Goal: Transaction & Acquisition: Purchase product/service

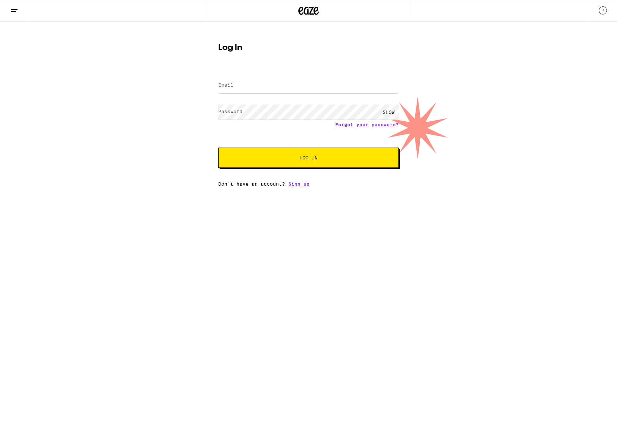
type input "[EMAIL_ADDRESS][DOMAIN_NAME]"
click at [233, 156] on button "Log In" at bounding box center [308, 158] width 181 height 20
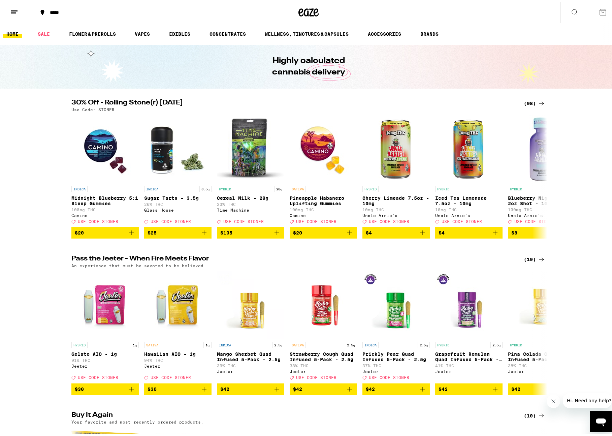
click at [110, 12] on div "*****" at bounding box center [121, 10] width 148 height 5
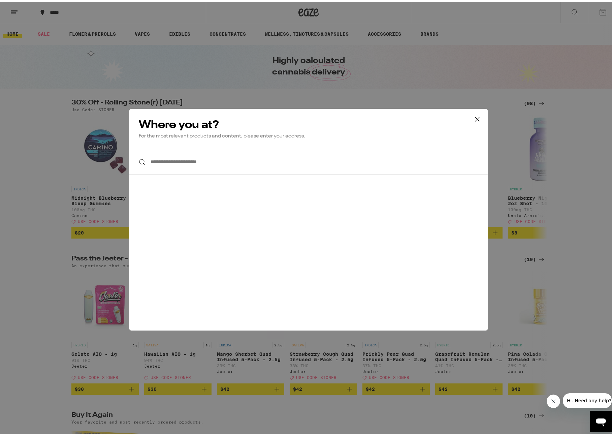
click at [218, 165] on input "**********" at bounding box center [308, 160] width 359 height 26
drag, startPoint x: 97, startPoint y: 126, endPoint x: 87, endPoint y: 118, distance: 13.3
click at [97, 126] on div "**********" at bounding box center [308, 218] width 617 height 436
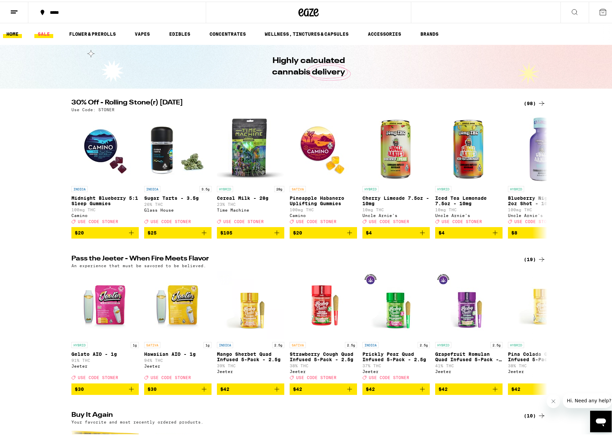
click at [46, 33] on link "SALE" at bounding box center [43, 32] width 19 height 8
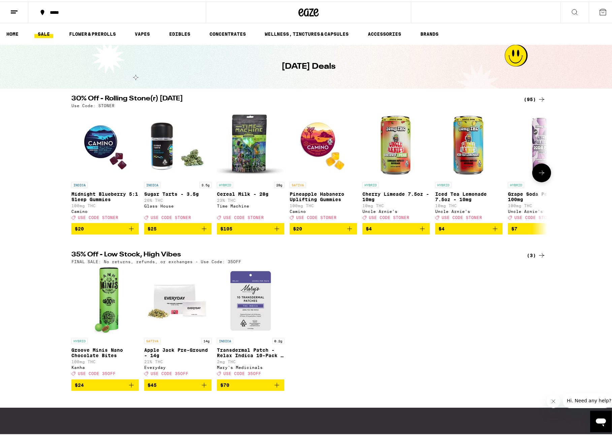
click at [293, 230] on span "$20" at bounding box center [297, 226] width 9 height 5
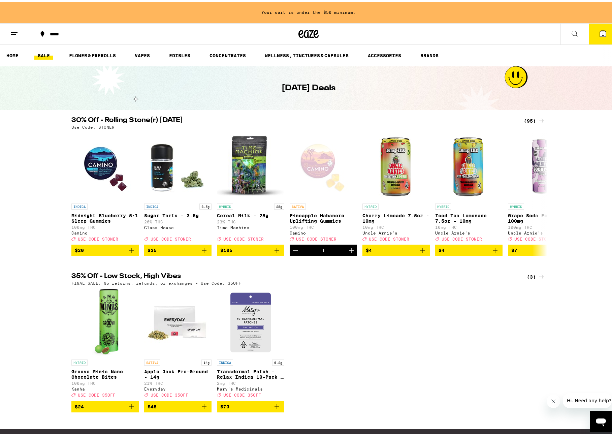
click at [266, 411] on button "$70" at bounding box center [250, 404] width 67 height 11
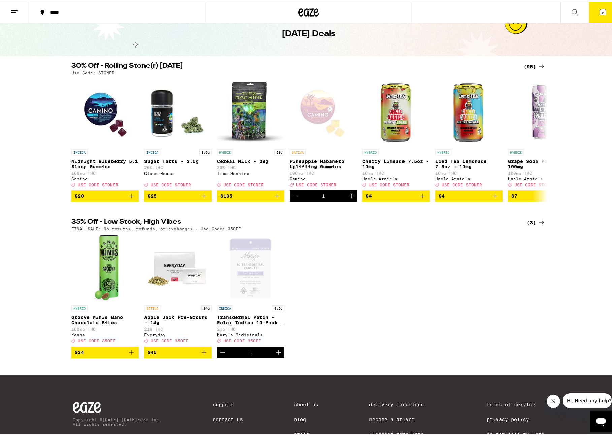
scroll to position [33, 0]
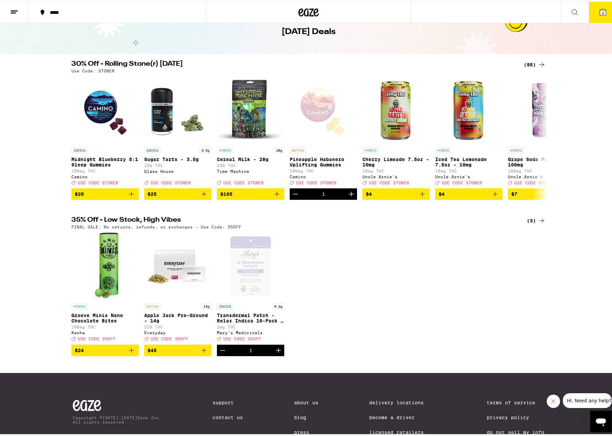
click at [220, 353] on icon "Decrement" at bounding box center [223, 349] width 8 height 8
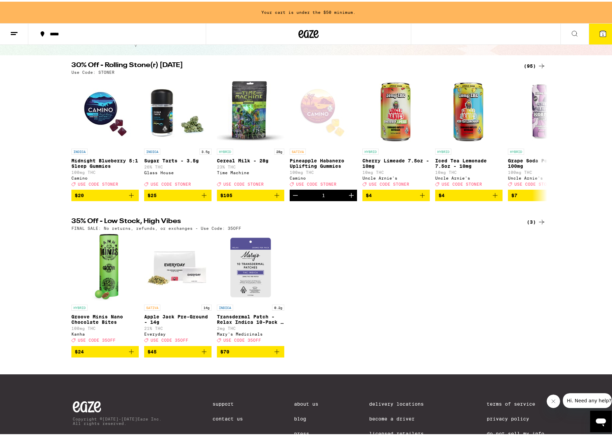
scroll to position [55, 0]
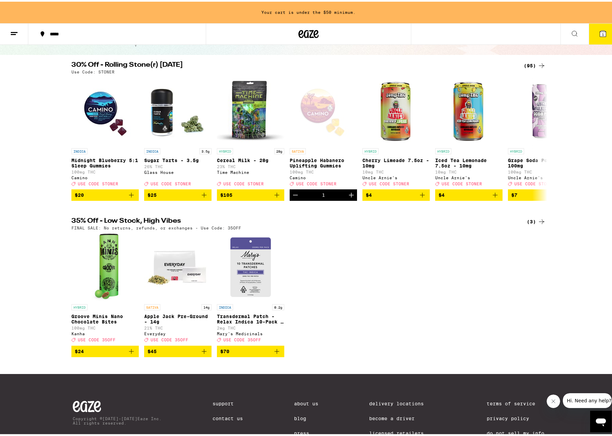
click at [534, 62] on div "(95)" at bounding box center [535, 64] width 22 height 8
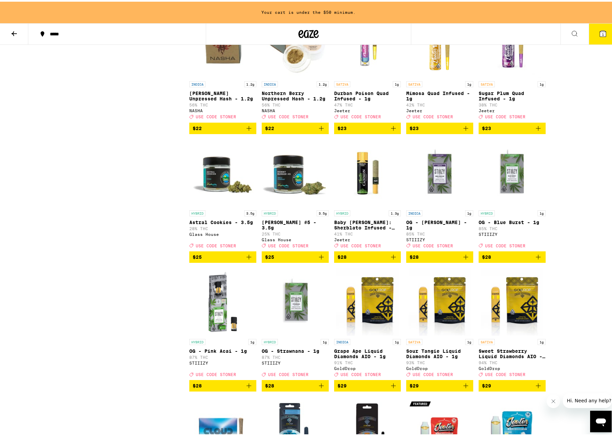
scroll to position [1270, 0]
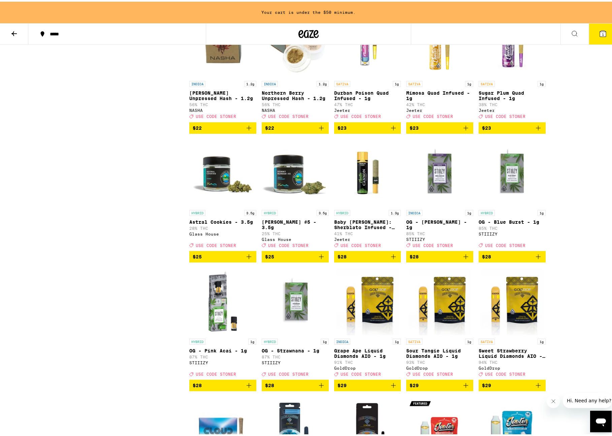
click at [464, 259] on icon "Add to bag" at bounding box center [466, 255] width 8 height 8
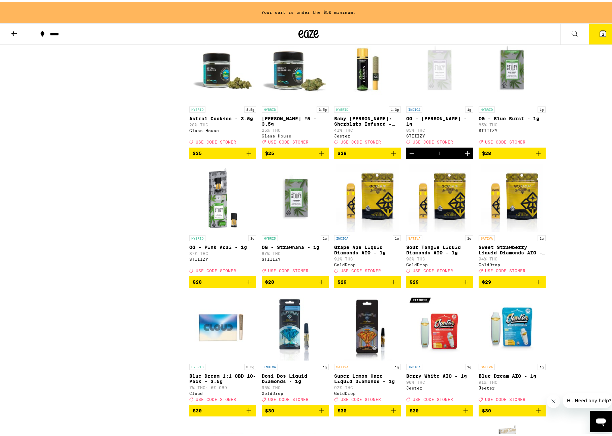
scroll to position [1380, 0]
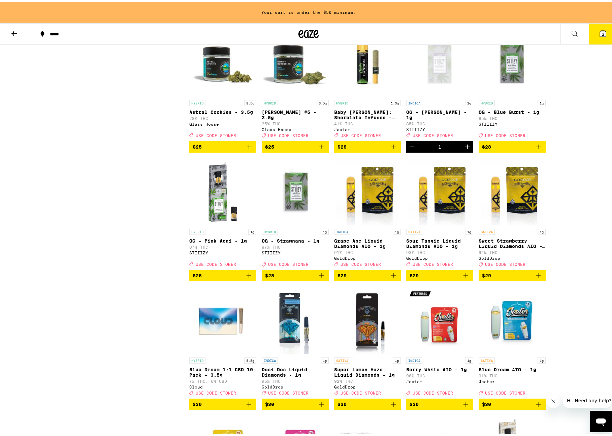
click at [320, 276] on icon "Add to bag" at bounding box center [321, 274] width 5 height 5
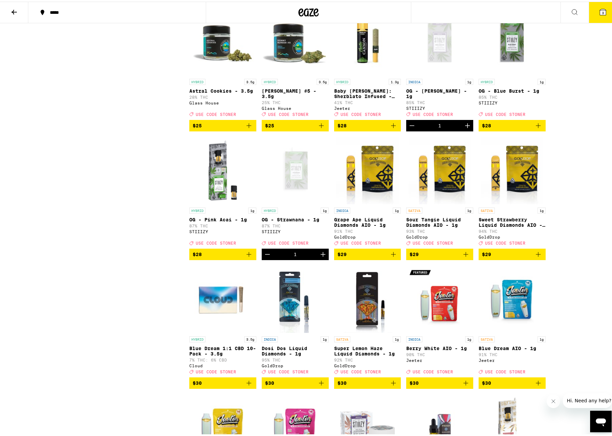
scroll to position [1379, 0]
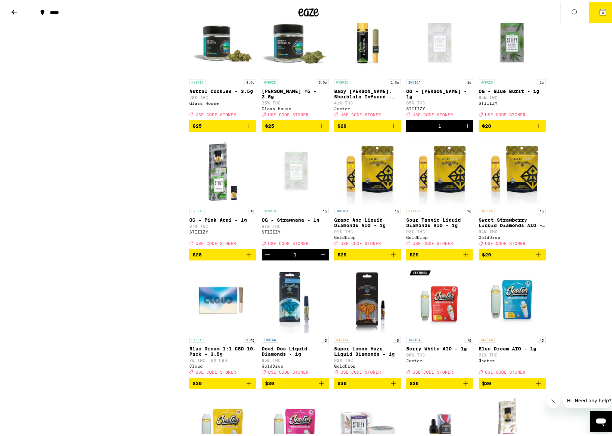
click at [537, 128] on icon "Add to bag" at bounding box center [538, 124] width 8 height 8
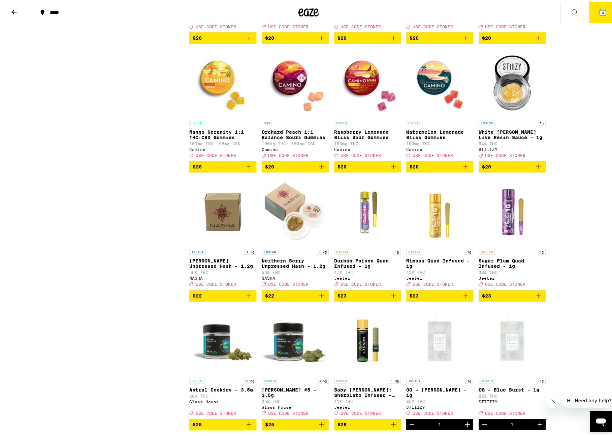
scroll to position [1029, 0]
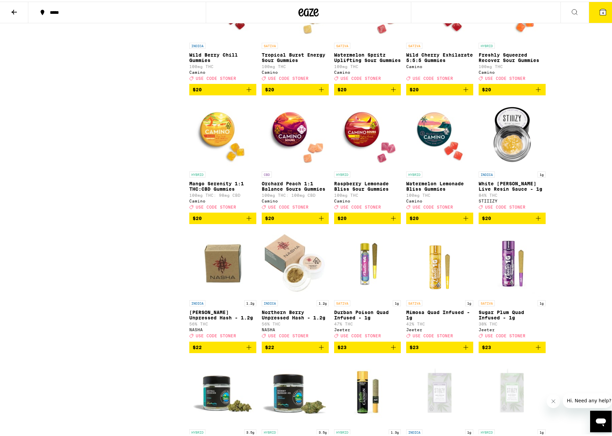
click at [595, 17] on button "4" at bounding box center [603, 10] width 28 height 21
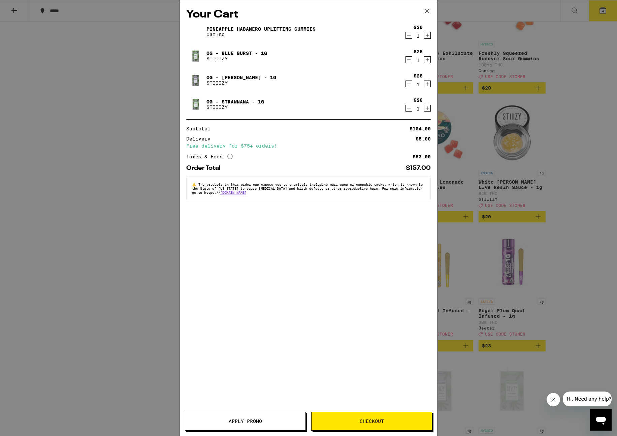
click at [411, 36] on icon "Decrement" at bounding box center [409, 35] width 6 height 8
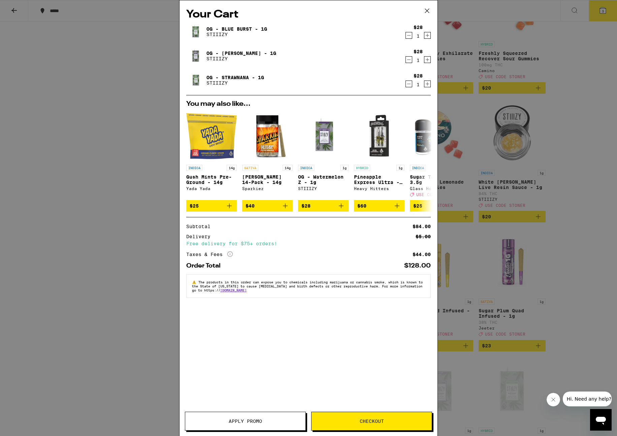
click at [255, 423] on span "Apply Promo" at bounding box center [245, 421] width 33 height 5
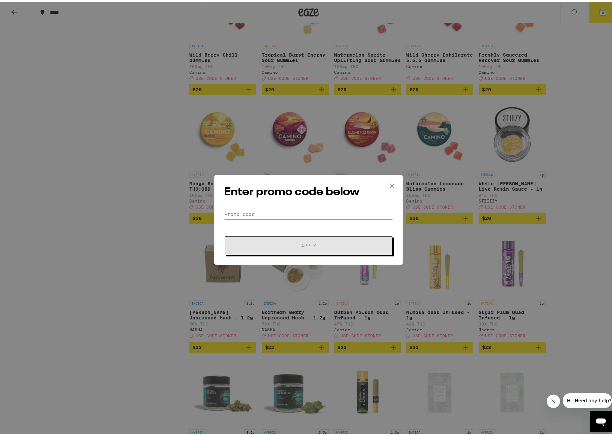
click at [286, 205] on div "Enter promo code below Promo Code Apply" at bounding box center [308, 218] width 189 height 90
click at [285, 210] on input "Promo Code" at bounding box center [308, 213] width 169 height 10
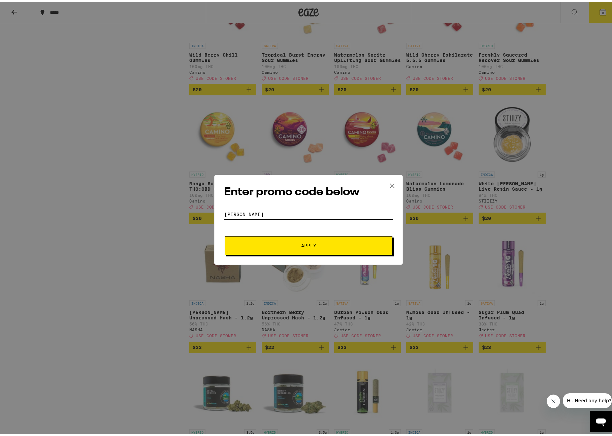
type input "[PERSON_NAME]"
click at [225, 235] on button "Apply" at bounding box center [309, 244] width 168 height 19
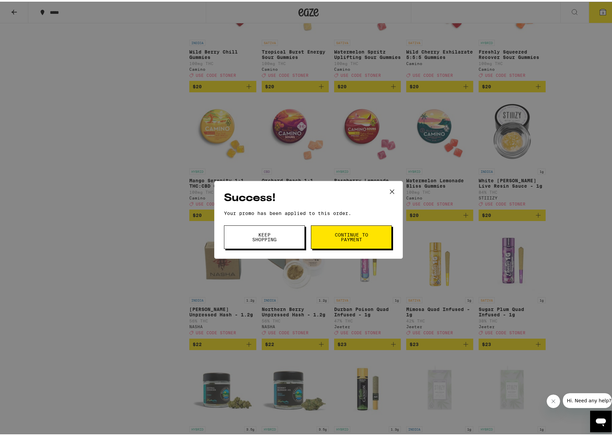
click at [344, 229] on button "Continue to payment" at bounding box center [351, 236] width 81 height 24
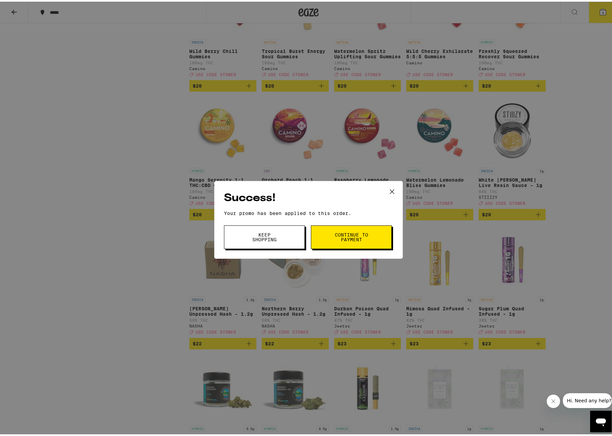
scroll to position [1034, 0]
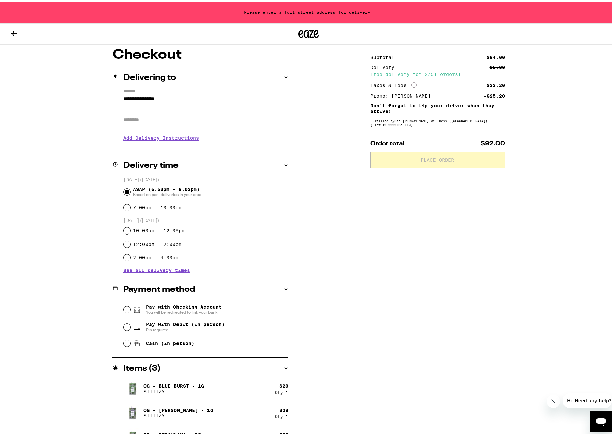
scroll to position [71, 0]
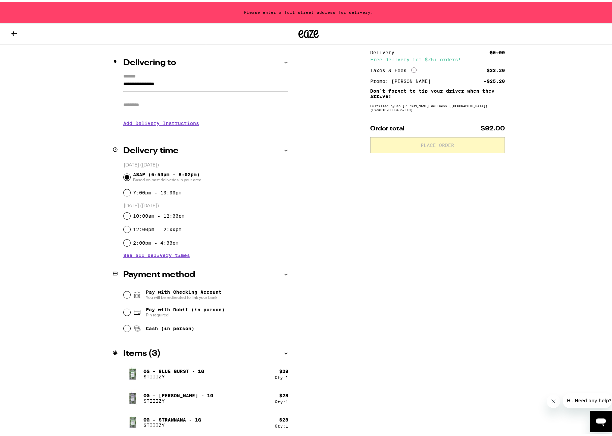
click at [168, 370] on p "OG - Blue Burst - 1g" at bounding box center [174, 369] width 61 height 5
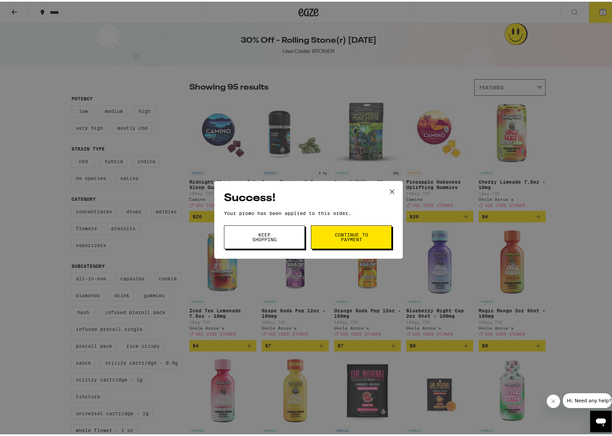
click at [266, 225] on button "Keep Shopping" at bounding box center [264, 236] width 81 height 24
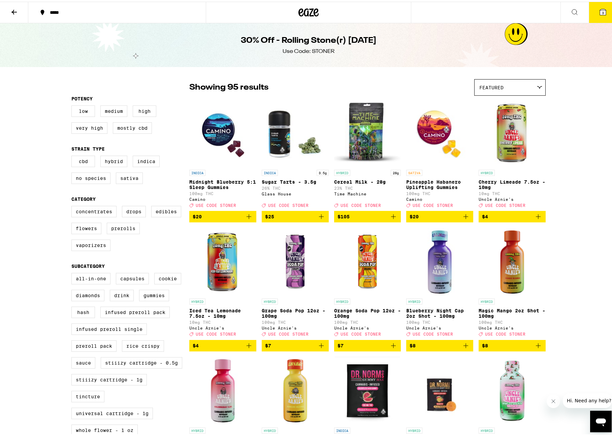
click at [602, 10] on icon at bounding box center [603, 10] width 8 height 8
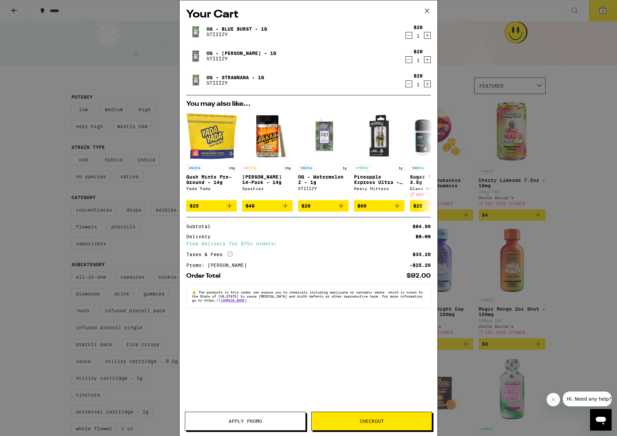
click at [409, 36] on icon "Decrement" at bounding box center [409, 35] width 6 height 8
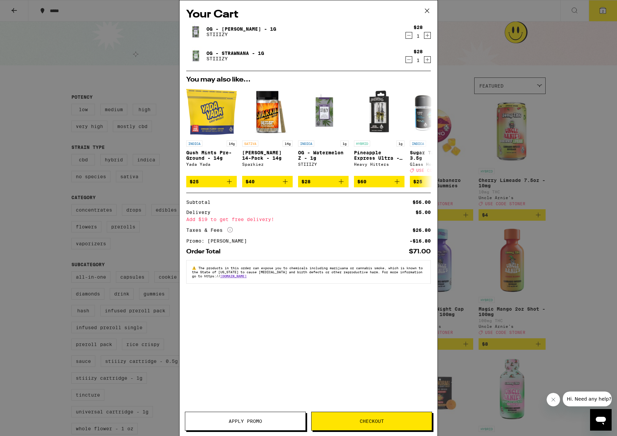
drag, startPoint x: 347, startPoint y: 422, endPoint x: 251, endPoint y: 370, distance: 109.0
click at [251, 370] on div "Your Cart OG - [PERSON_NAME] - 1g STIIIZY $28 1 OG - Strawnana - 1g STIIIZY $28…" at bounding box center [308, 218] width 259 height 436
click at [311, 412] on button "Checkout" at bounding box center [371, 421] width 121 height 19
